Goal: Navigation & Orientation: Find specific page/section

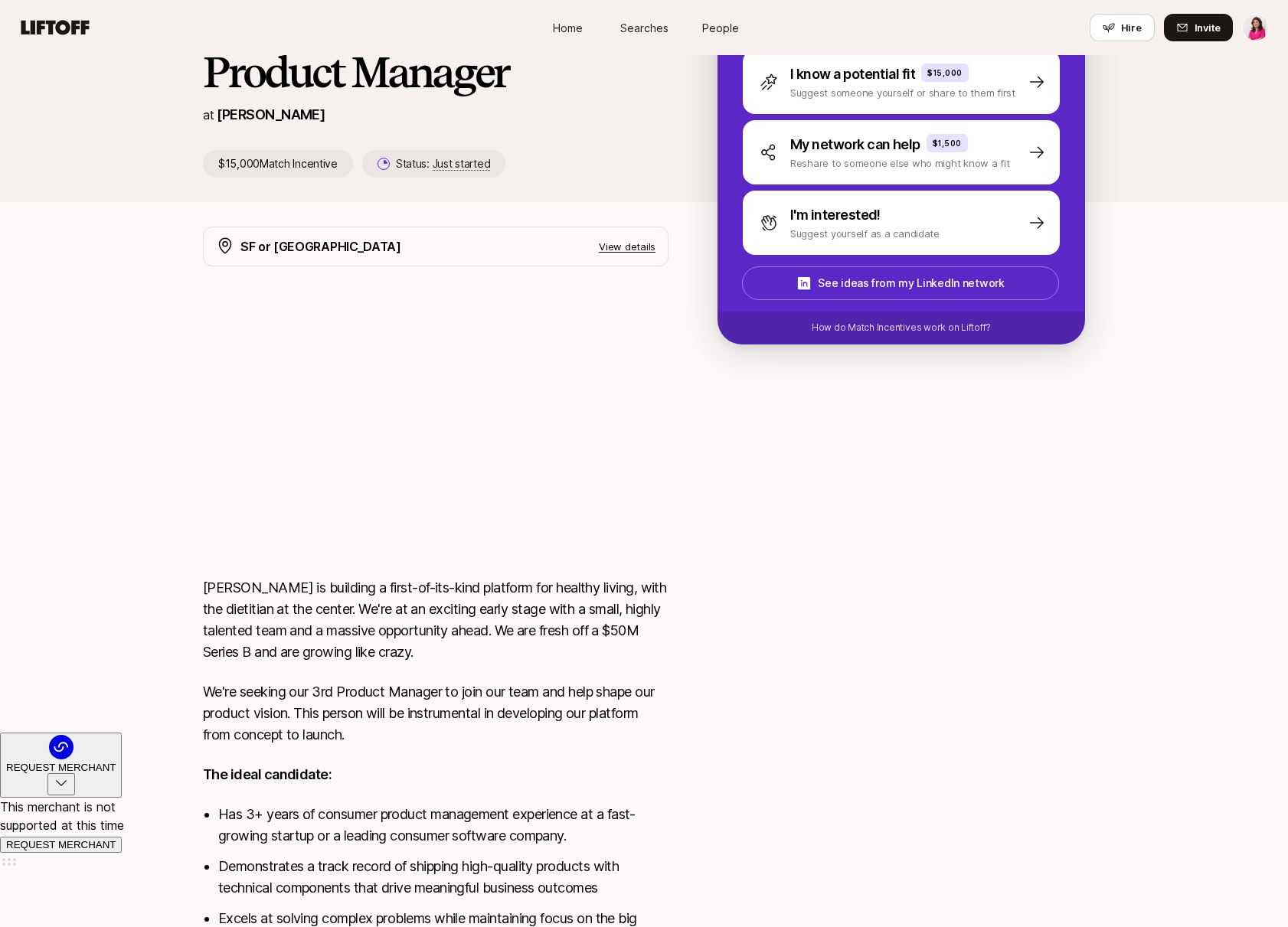
scroll to position [199, 0]
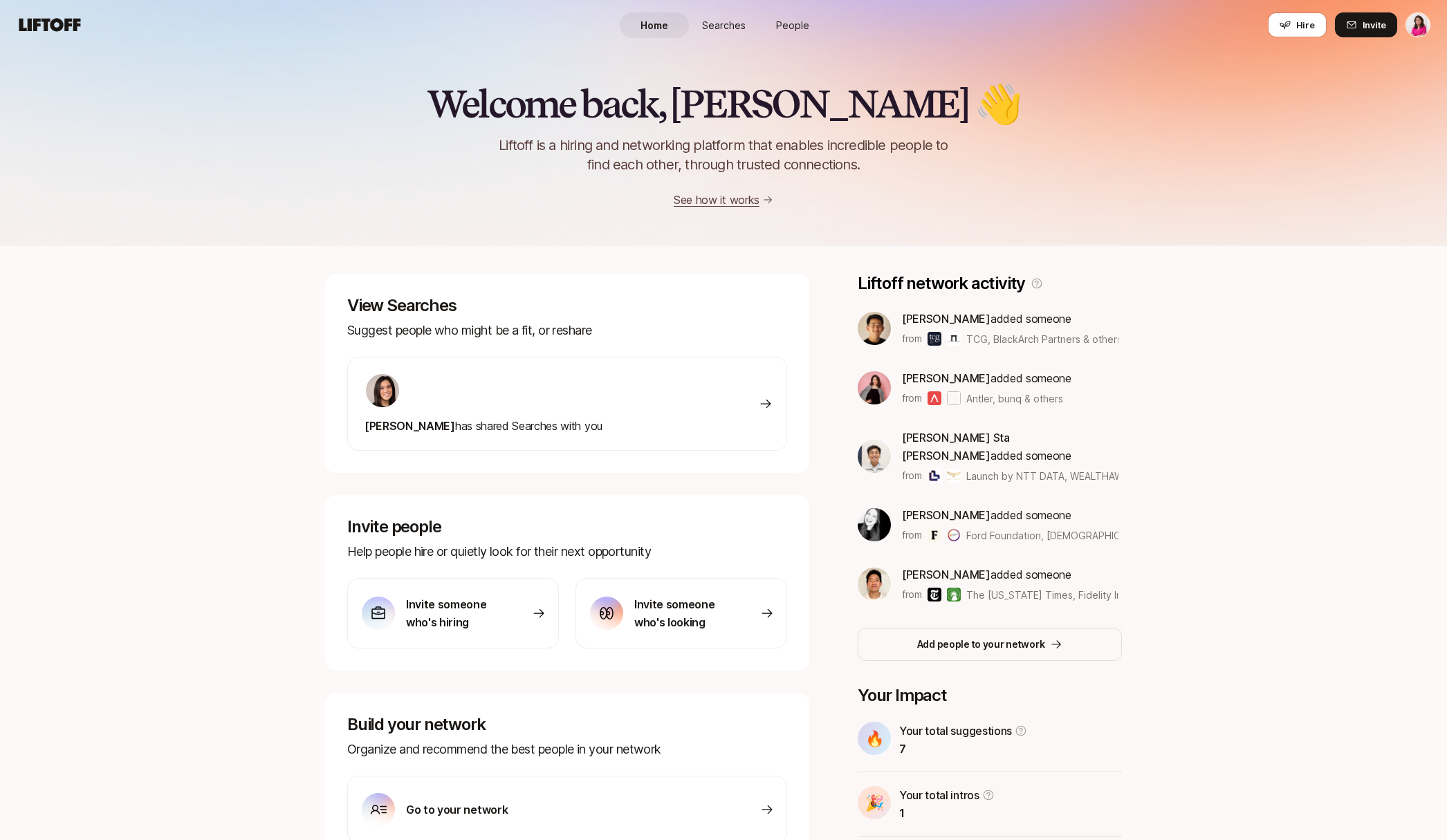
click at [795, 22] on span "People" at bounding box center [793, 25] width 33 height 14
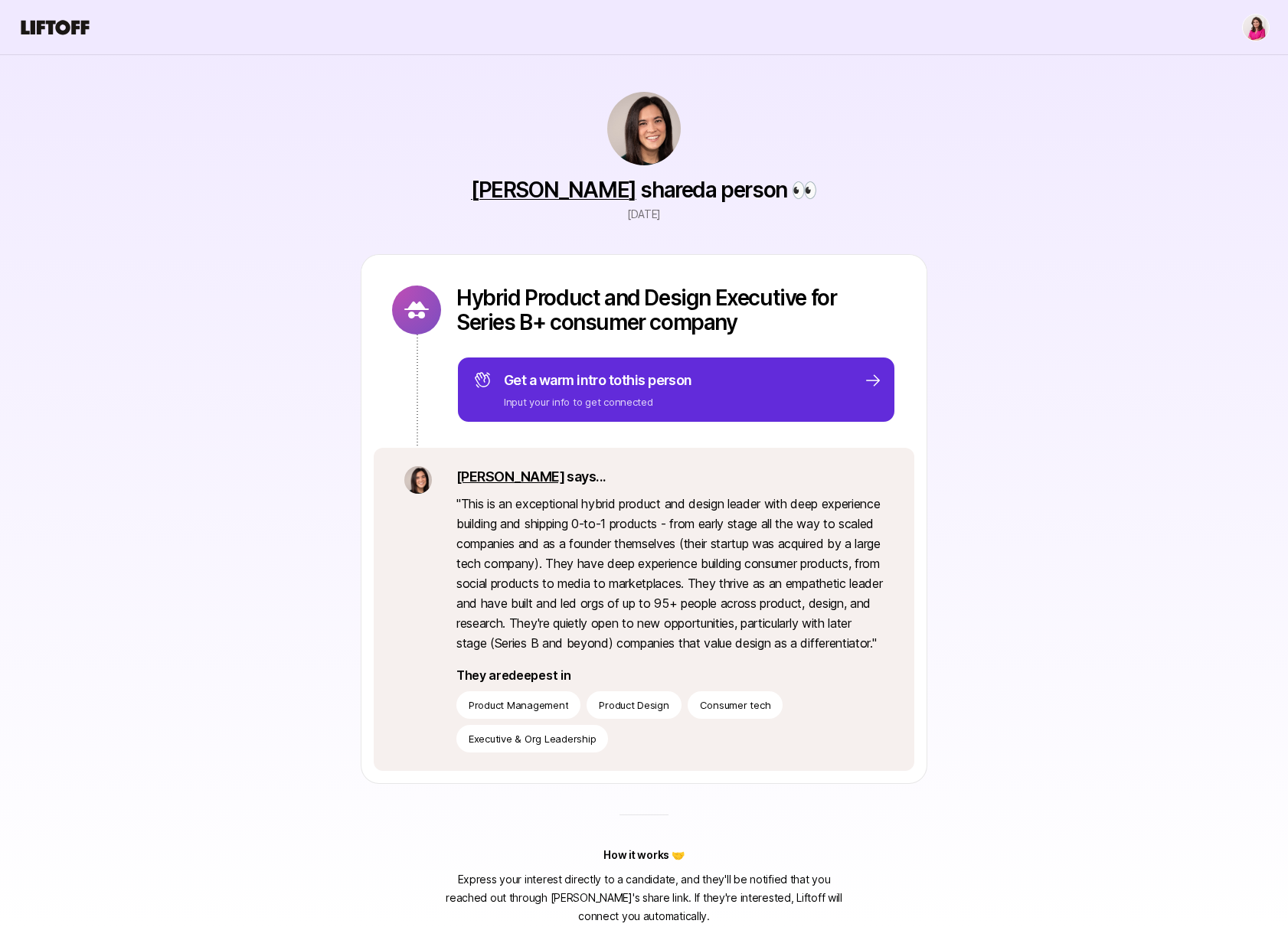
scroll to position [31, 0]
